Goal: Task Accomplishment & Management: Manage account settings

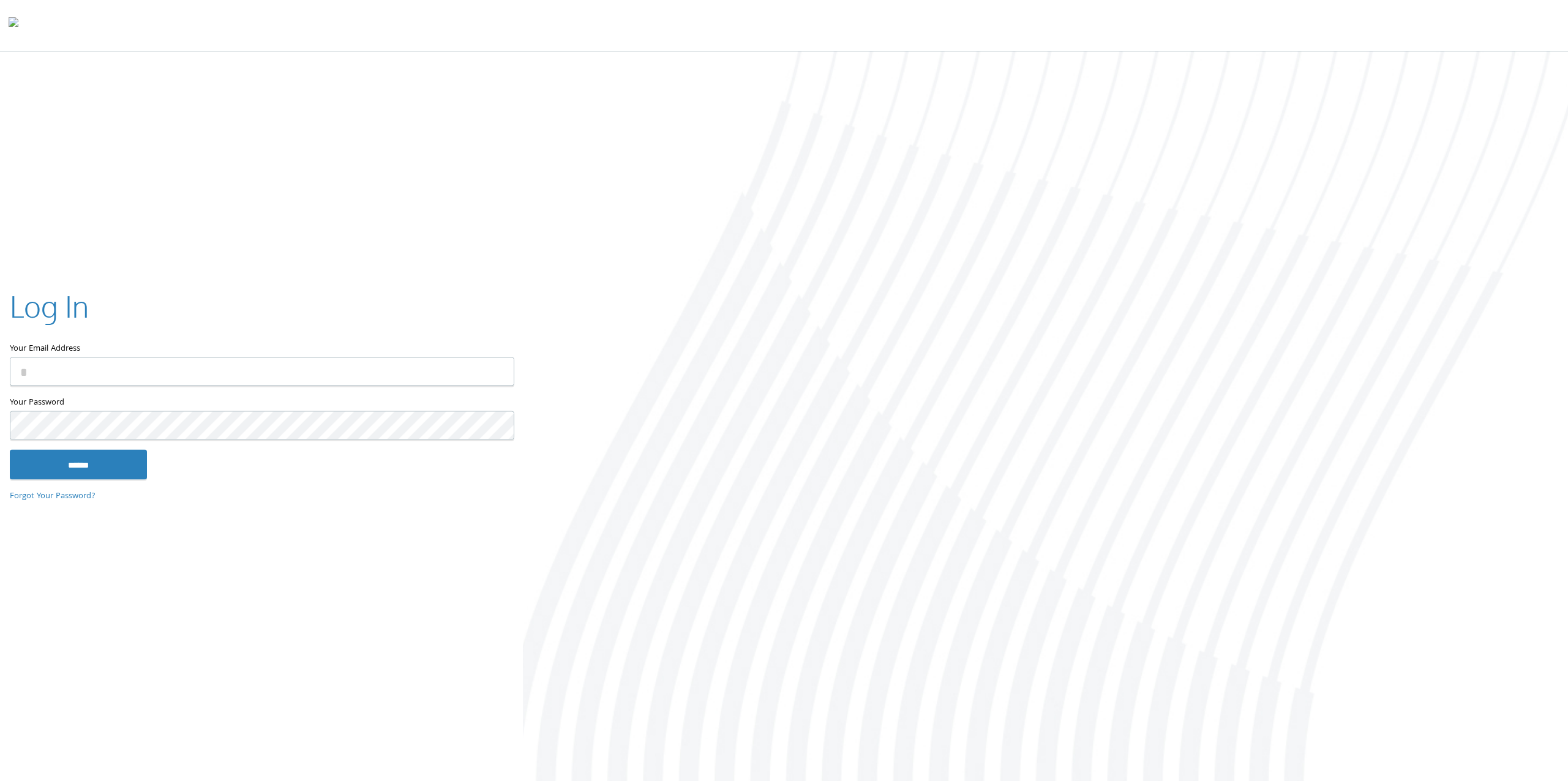
click at [287, 371] on input "Your Email Address" at bounding box center [263, 372] width 505 height 29
type input "**********"
click at [79, 464] on input "******" at bounding box center [79, 464] width 137 height 30
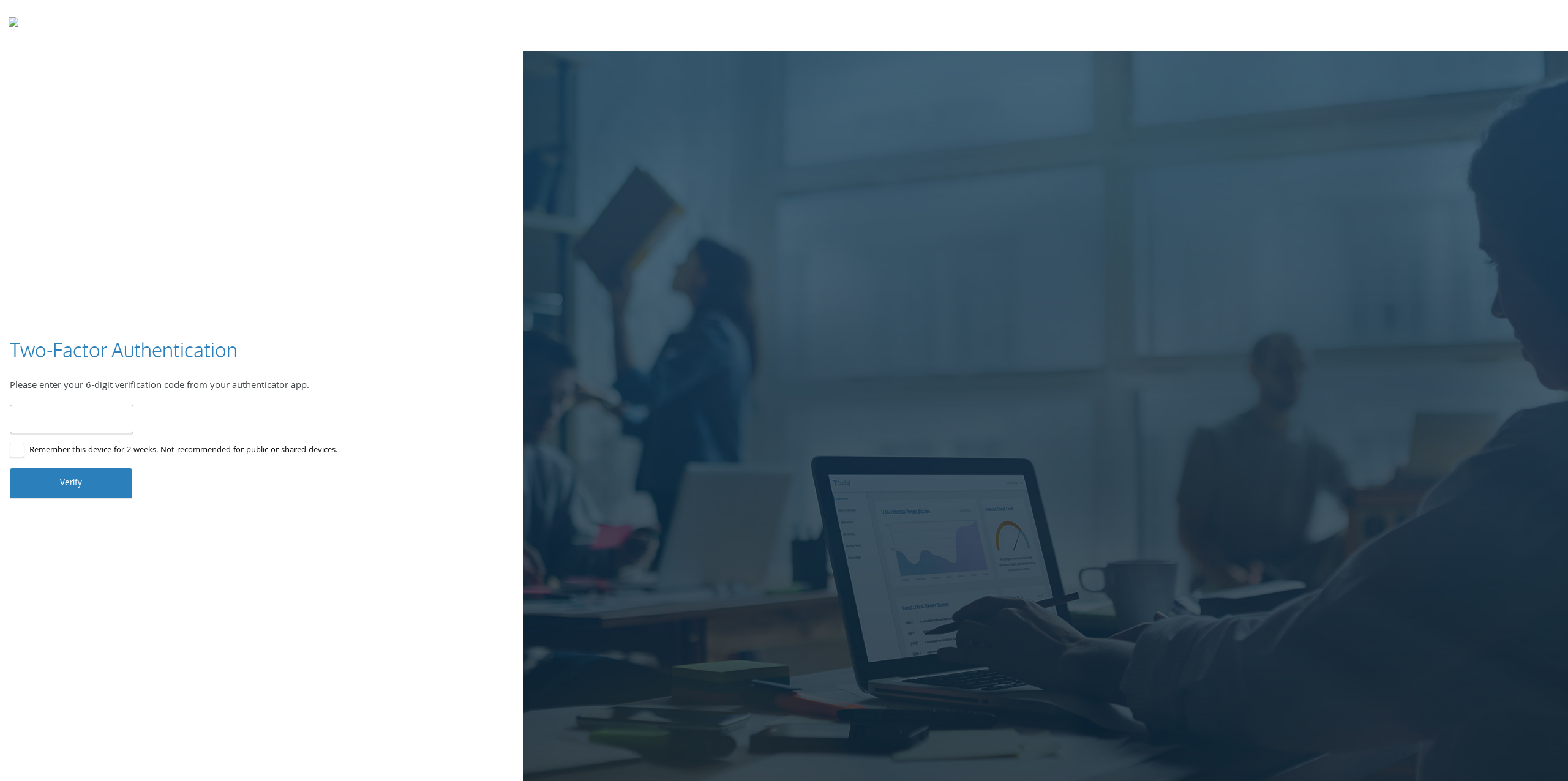
type input "******"
